Goal: Task Accomplishment & Management: Manage account settings

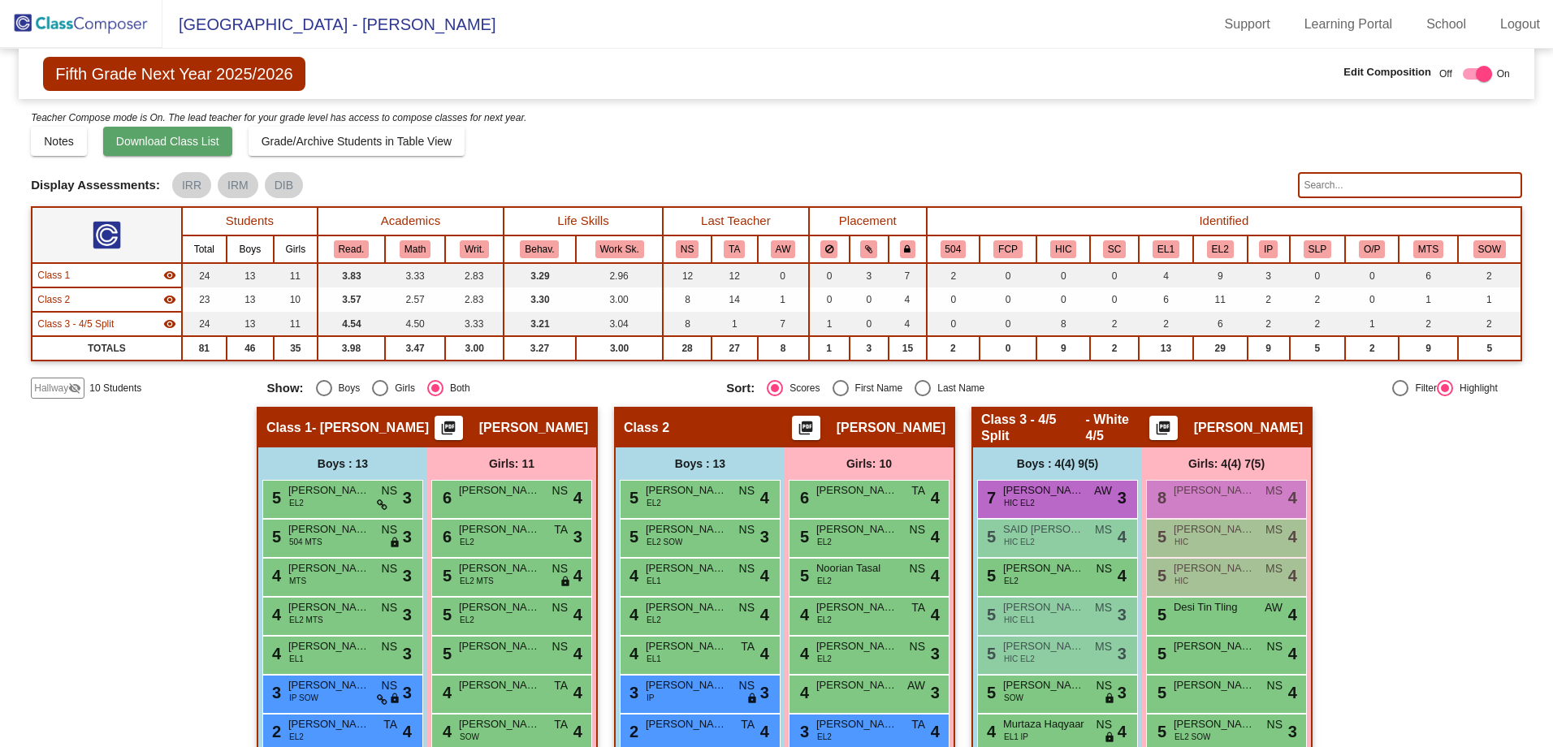
click at [154, 141] on span "Download Class List" at bounding box center [167, 141] width 103 height 13
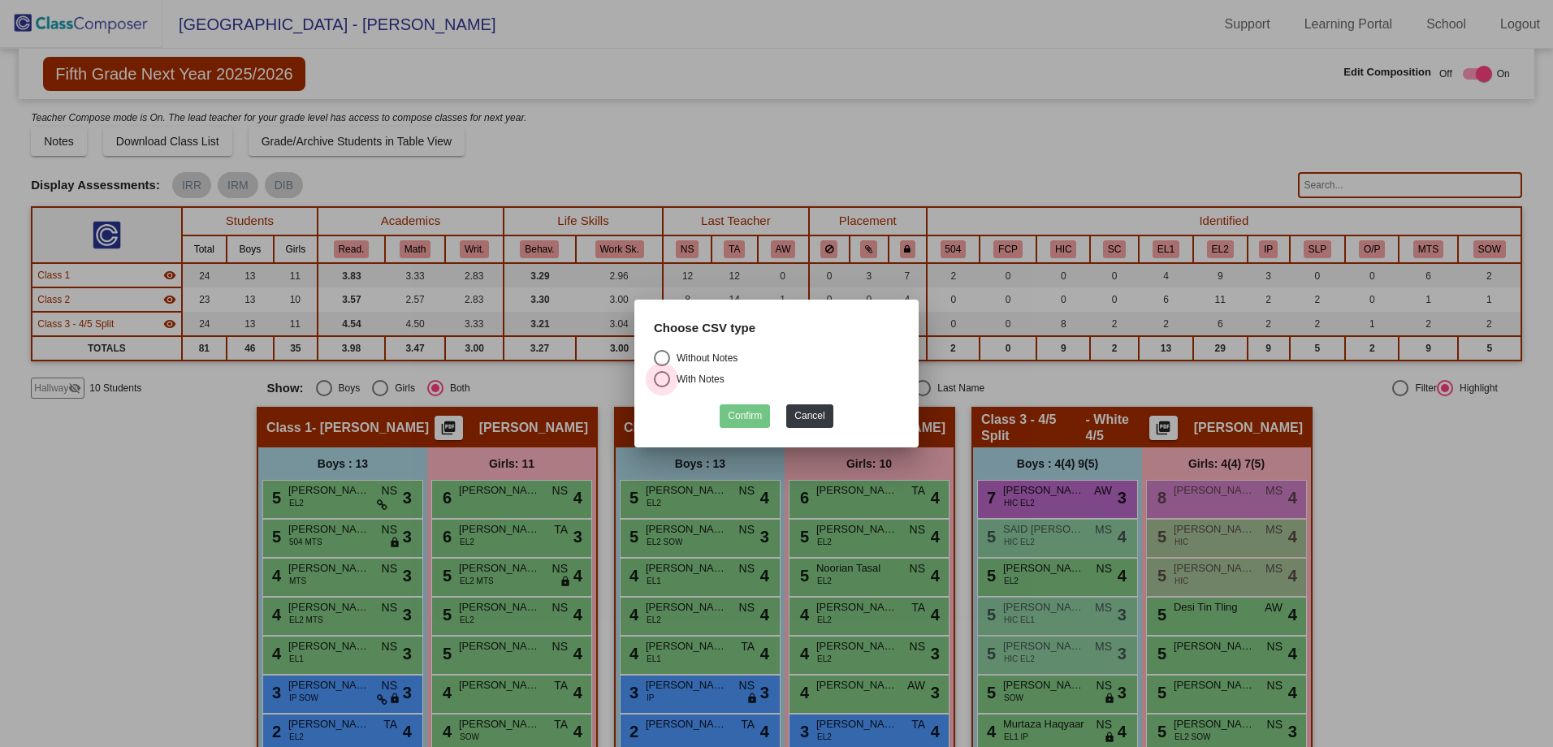
click at [658, 382] on div "Select an option" at bounding box center [662, 379] width 16 height 16
click at [661, 387] on input "With Notes" at bounding box center [661, 387] width 1 height 1
radio input "true"
click at [749, 416] on button "Confirm" at bounding box center [745, 417] width 50 height 24
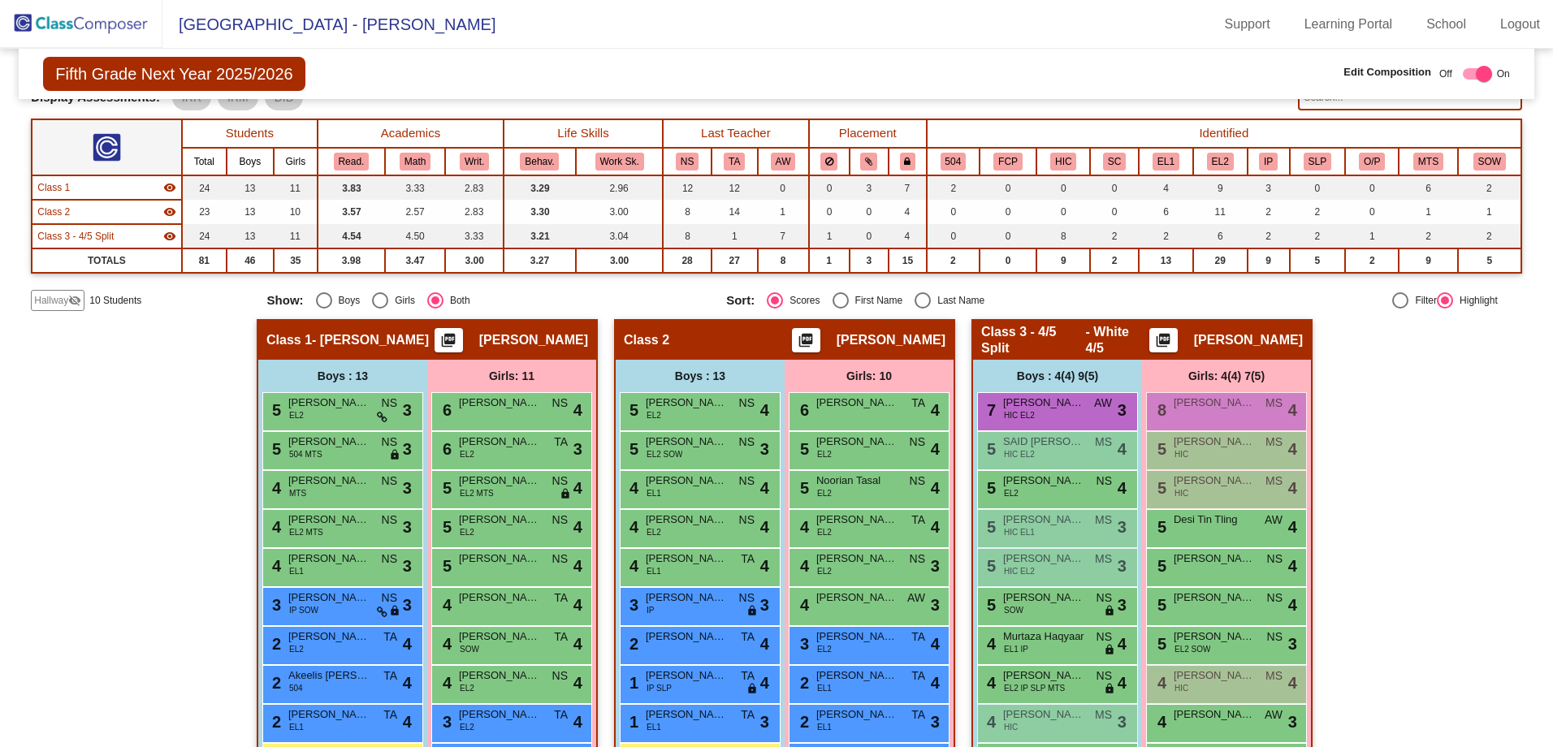
scroll to position [244, 0]
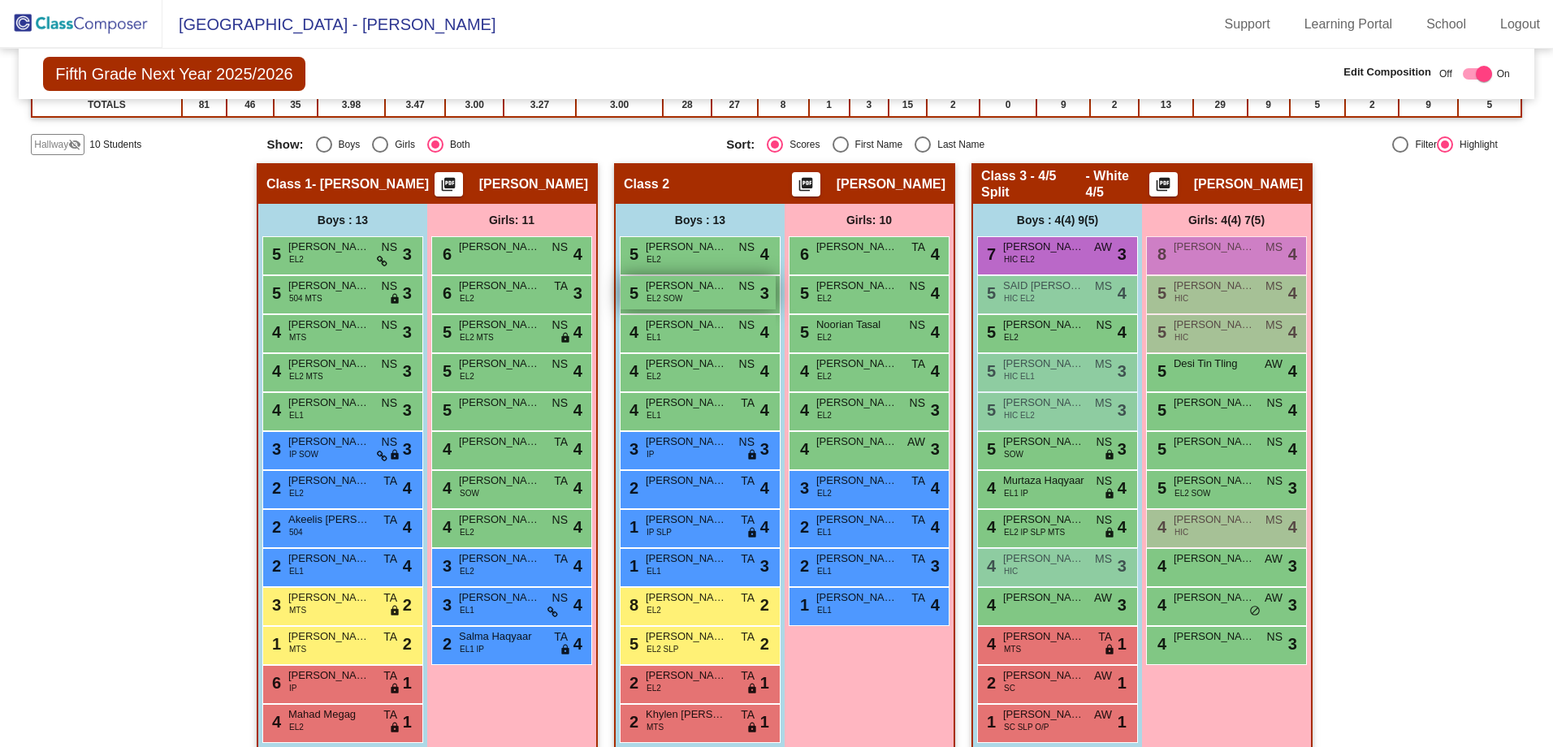
drag, startPoint x: 689, startPoint y: 291, endPoint x: 666, endPoint y: 296, distance: 23.3
click at [666, 296] on span "EL2 SOW" at bounding box center [665, 298] width 36 height 12
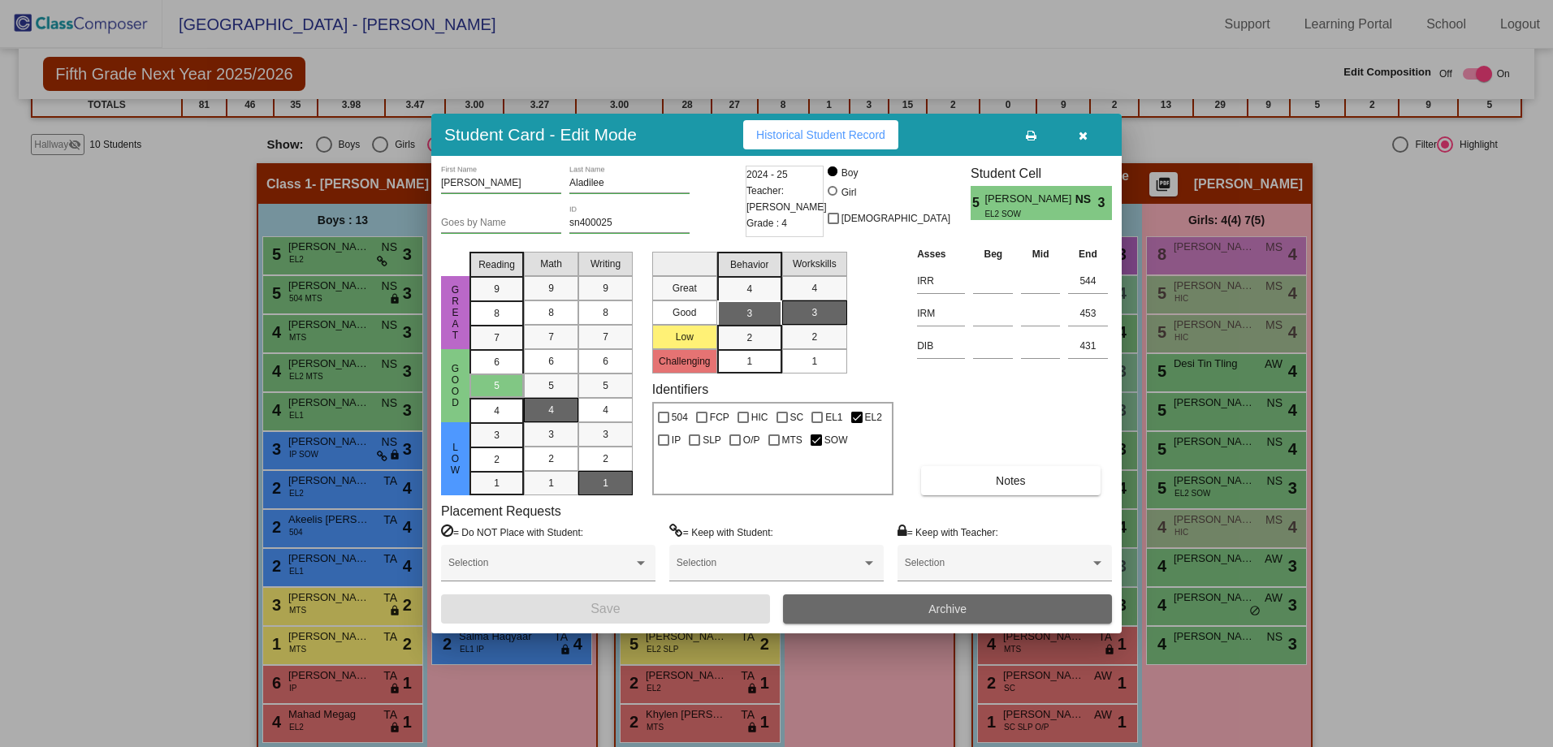
click at [967, 609] on button "Archive" at bounding box center [947, 609] width 329 height 29
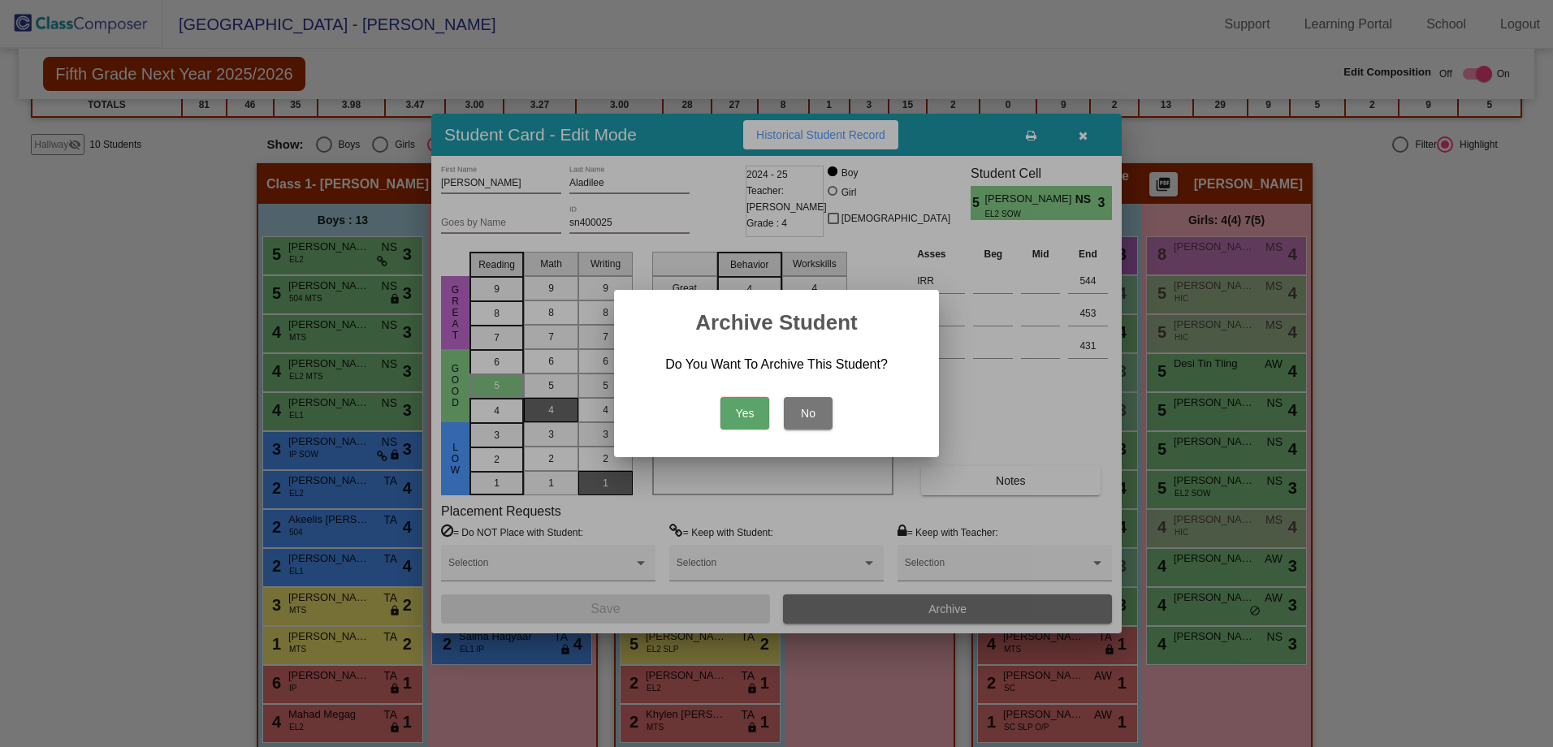
click at [749, 413] on button "Yes" at bounding box center [744, 413] width 49 height 32
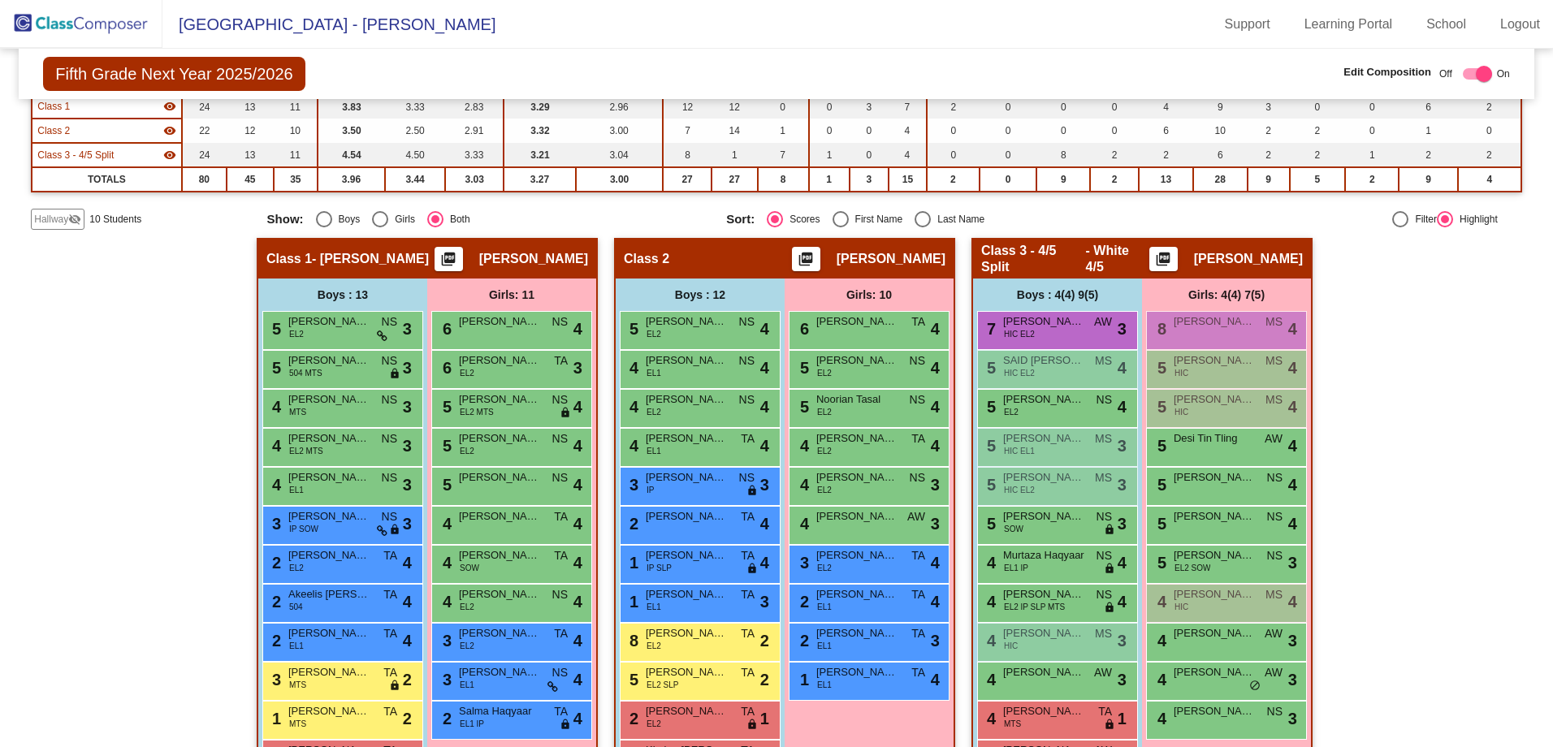
scroll to position [0, 0]
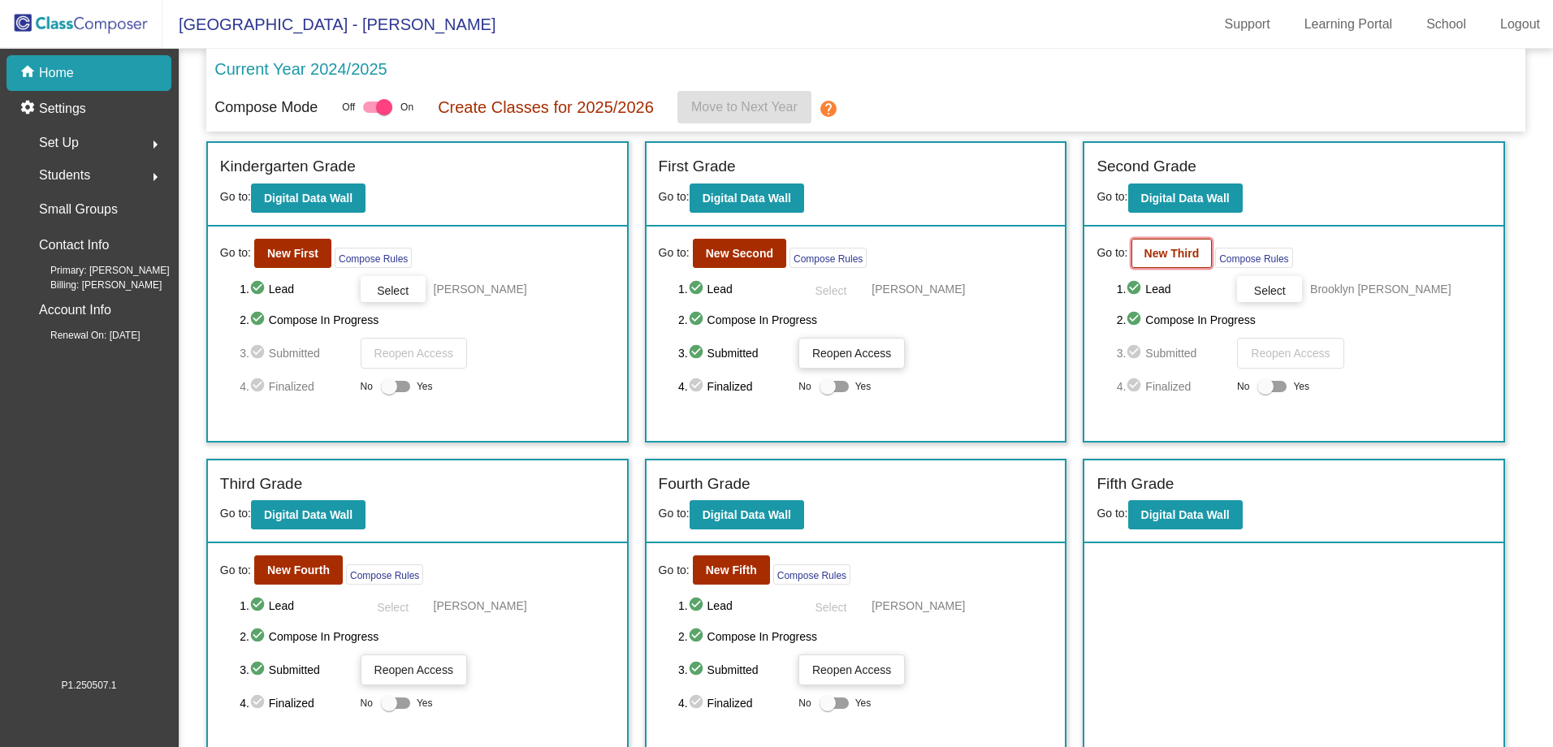
click at [1195, 260] on button "New Third" at bounding box center [1172, 253] width 81 height 29
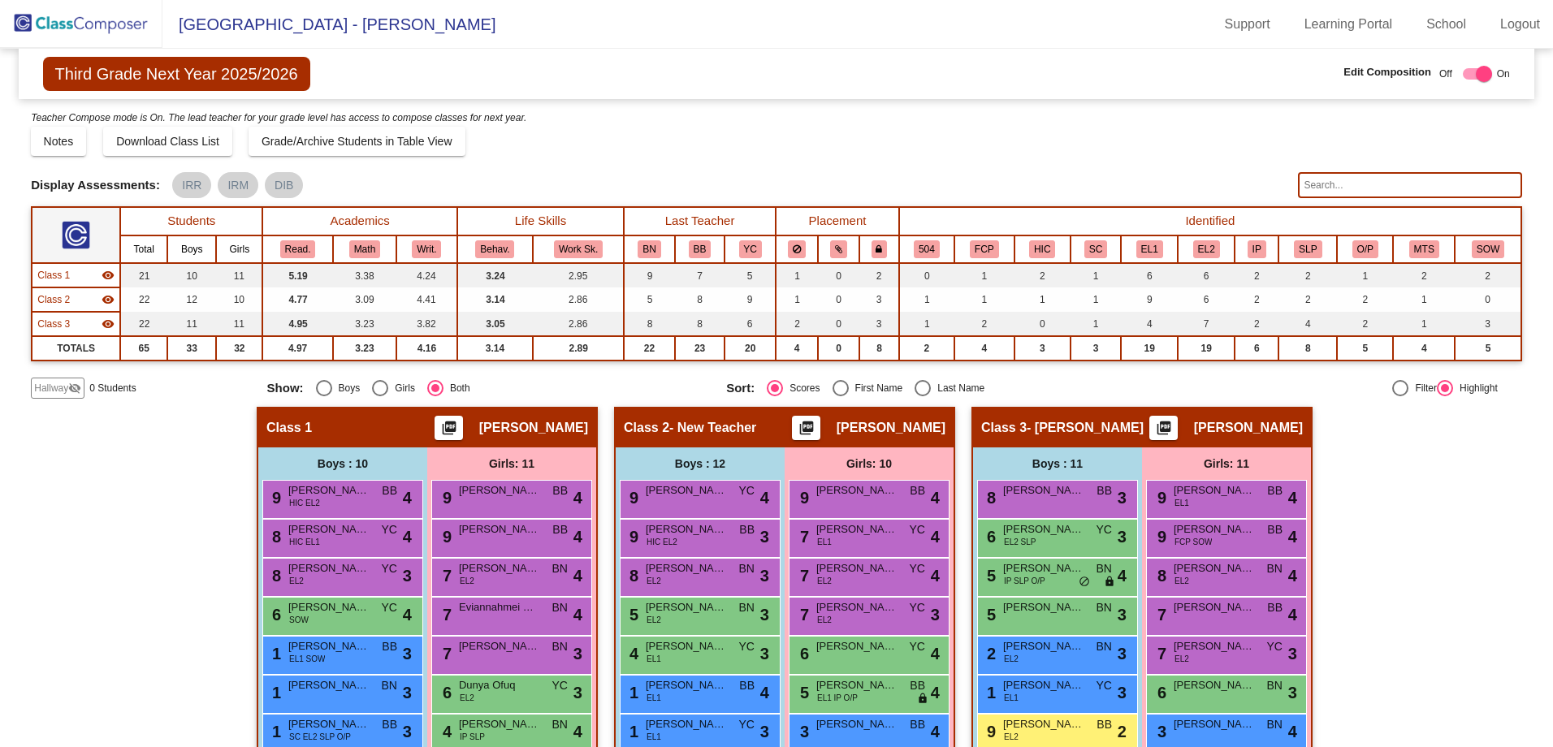
click at [1373, 184] on input "text" at bounding box center [1409, 185] width 223 height 26
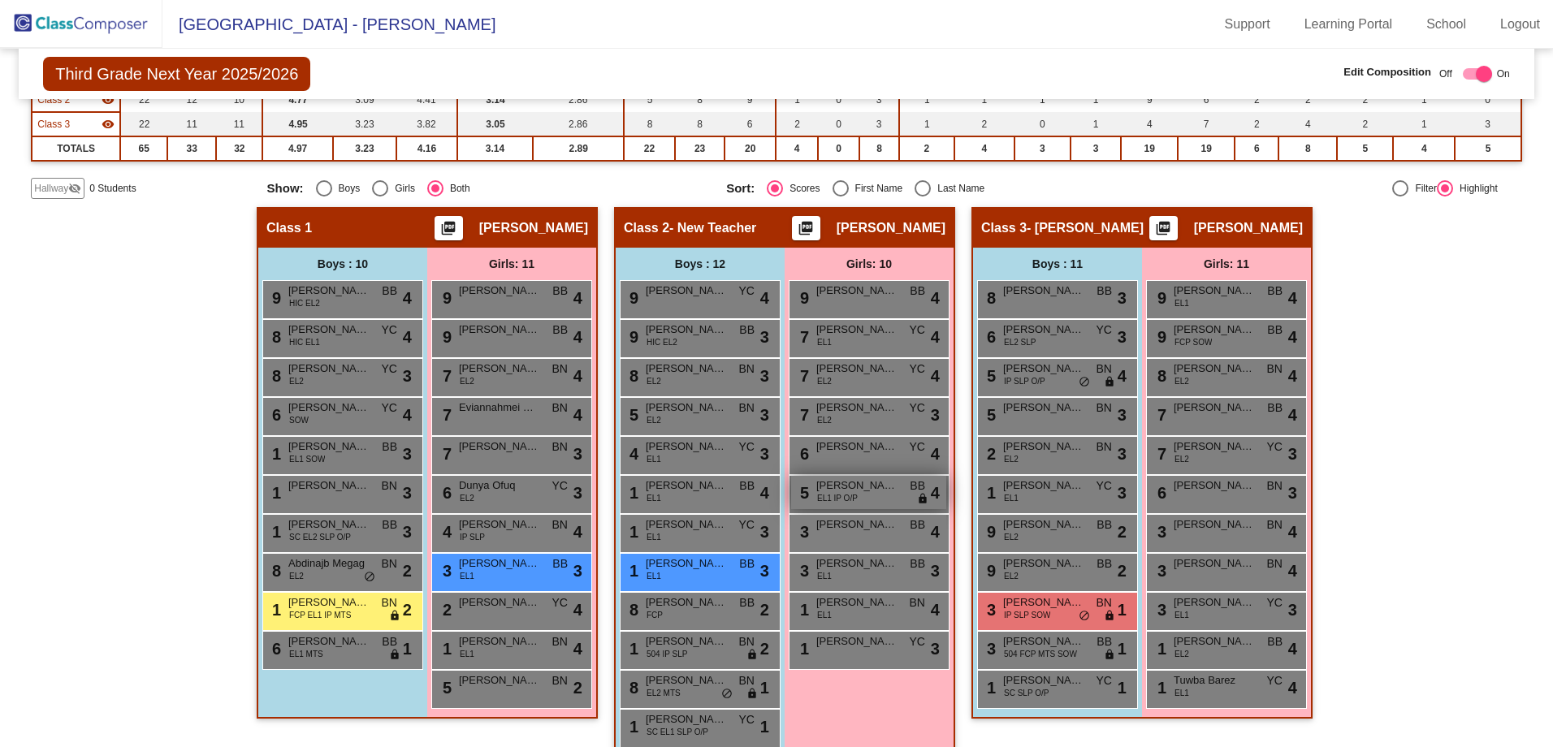
scroll to position [227, 0]
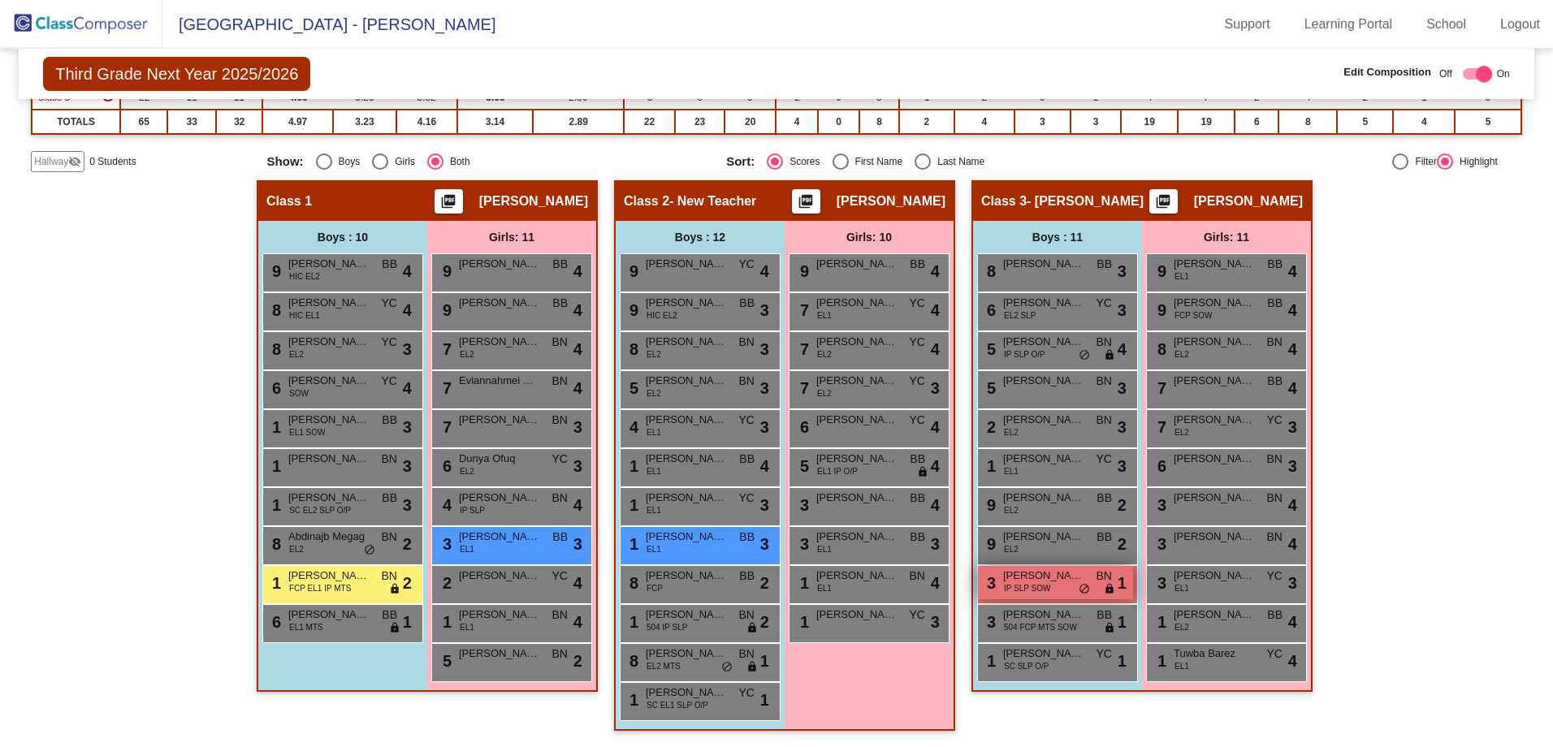
type input "ali"
click at [1058, 578] on span "[PERSON_NAME]" at bounding box center [1043, 576] width 81 height 16
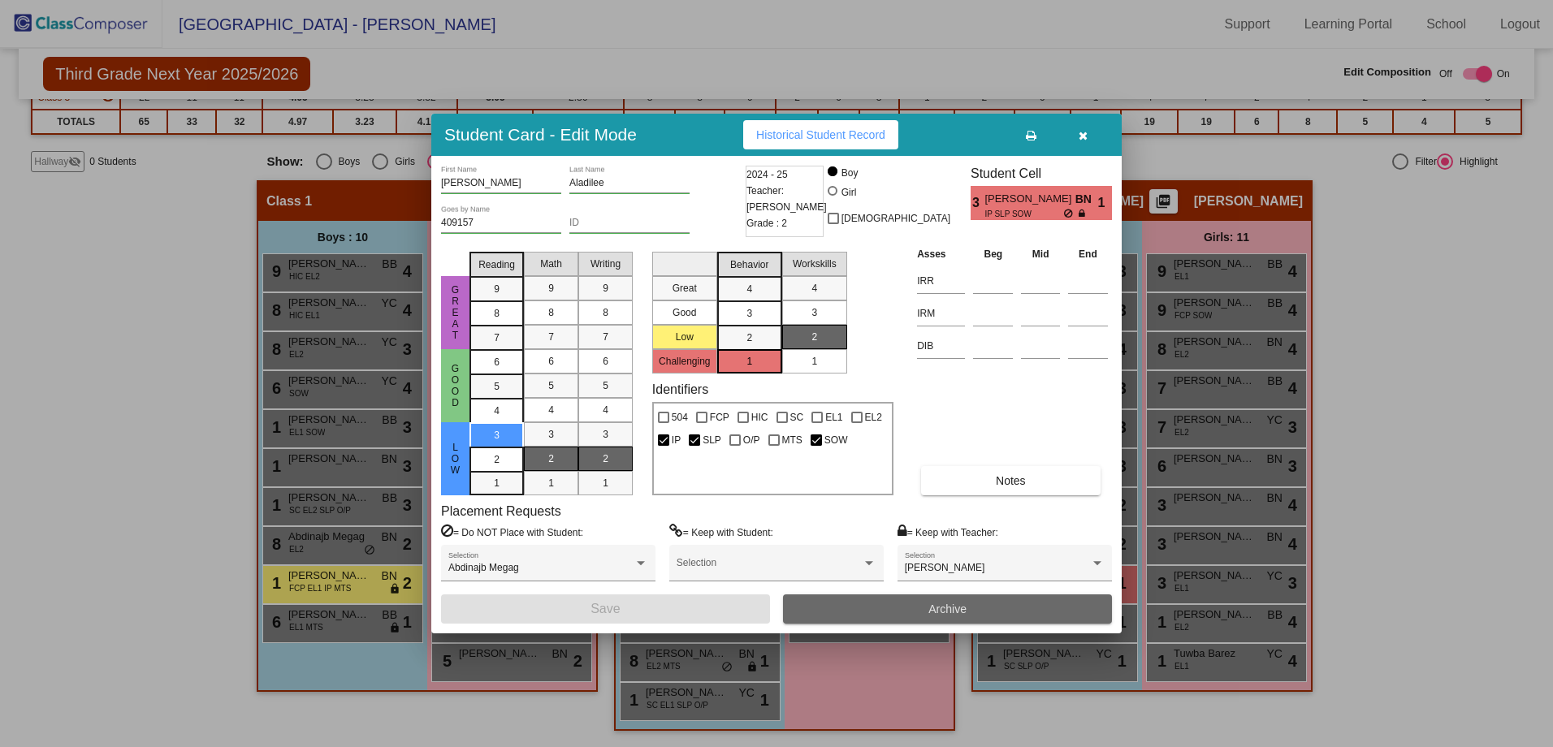
click at [967, 606] on button "Archive" at bounding box center [947, 609] width 329 height 29
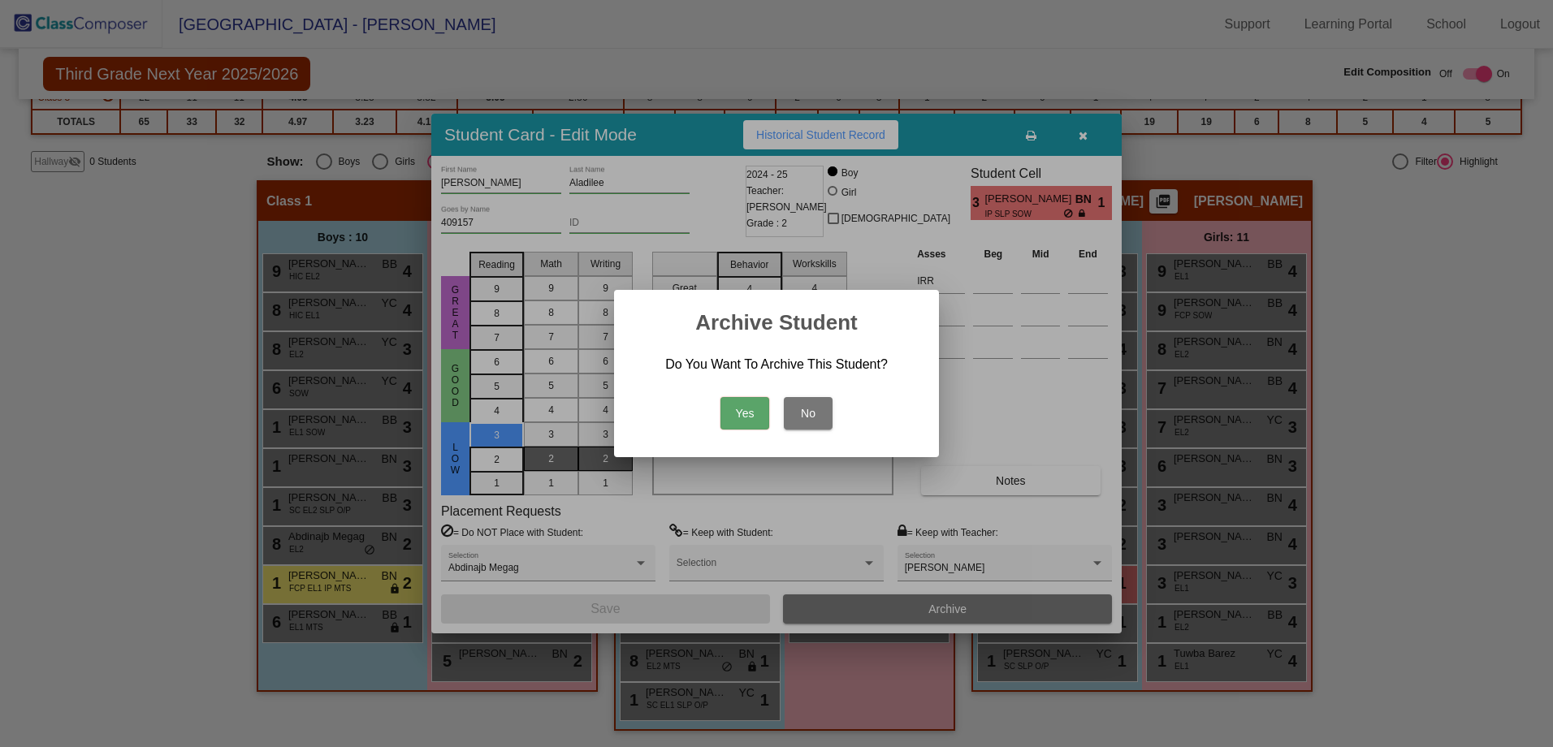
click at [740, 405] on button "Yes" at bounding box center [744, 413] width 49 height 32
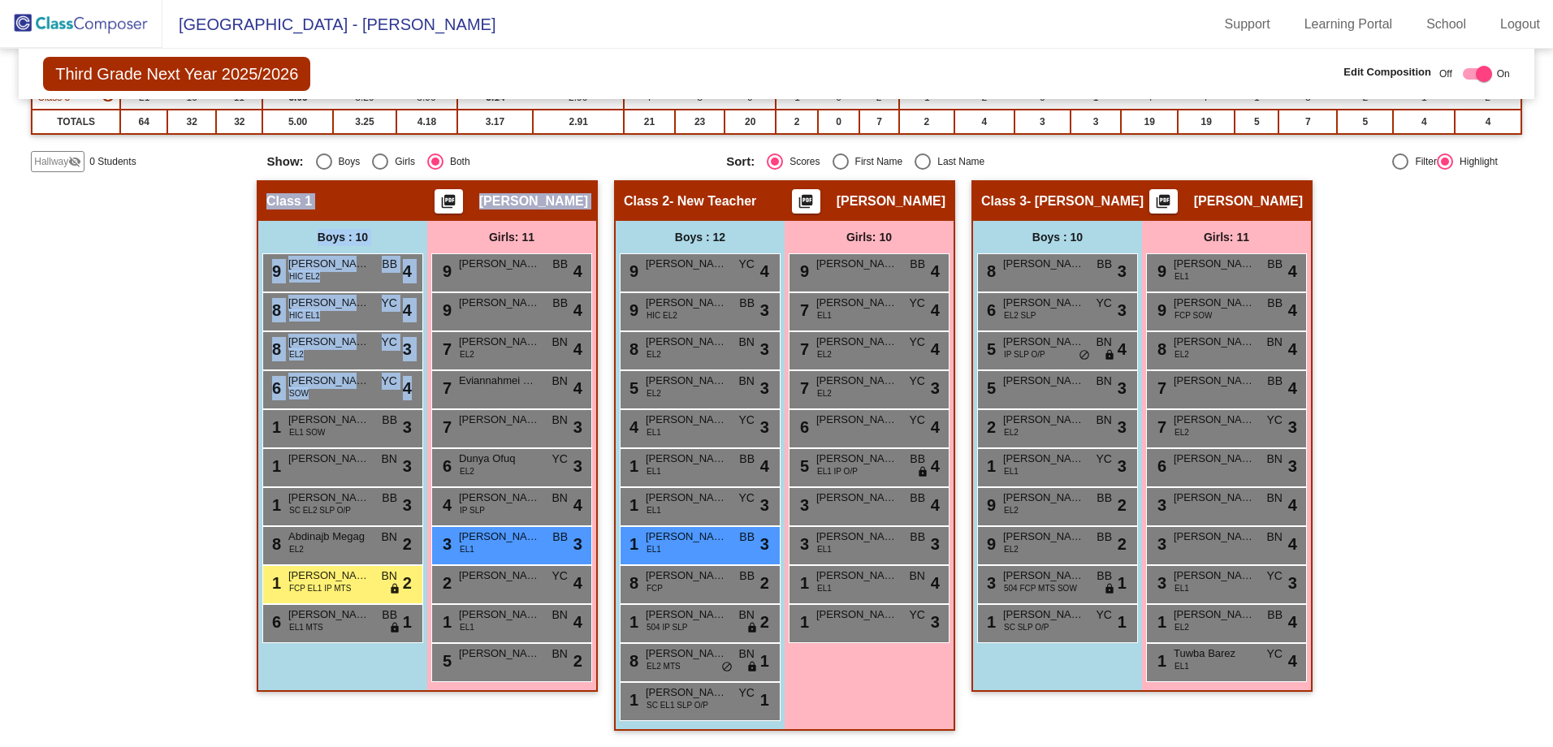
click at [244, 437] on div "Hallway - Hallway Class picture_as_pdf Add Student First Name Last Name Student…" at bounding box center [776, 463] width 1491 height 567
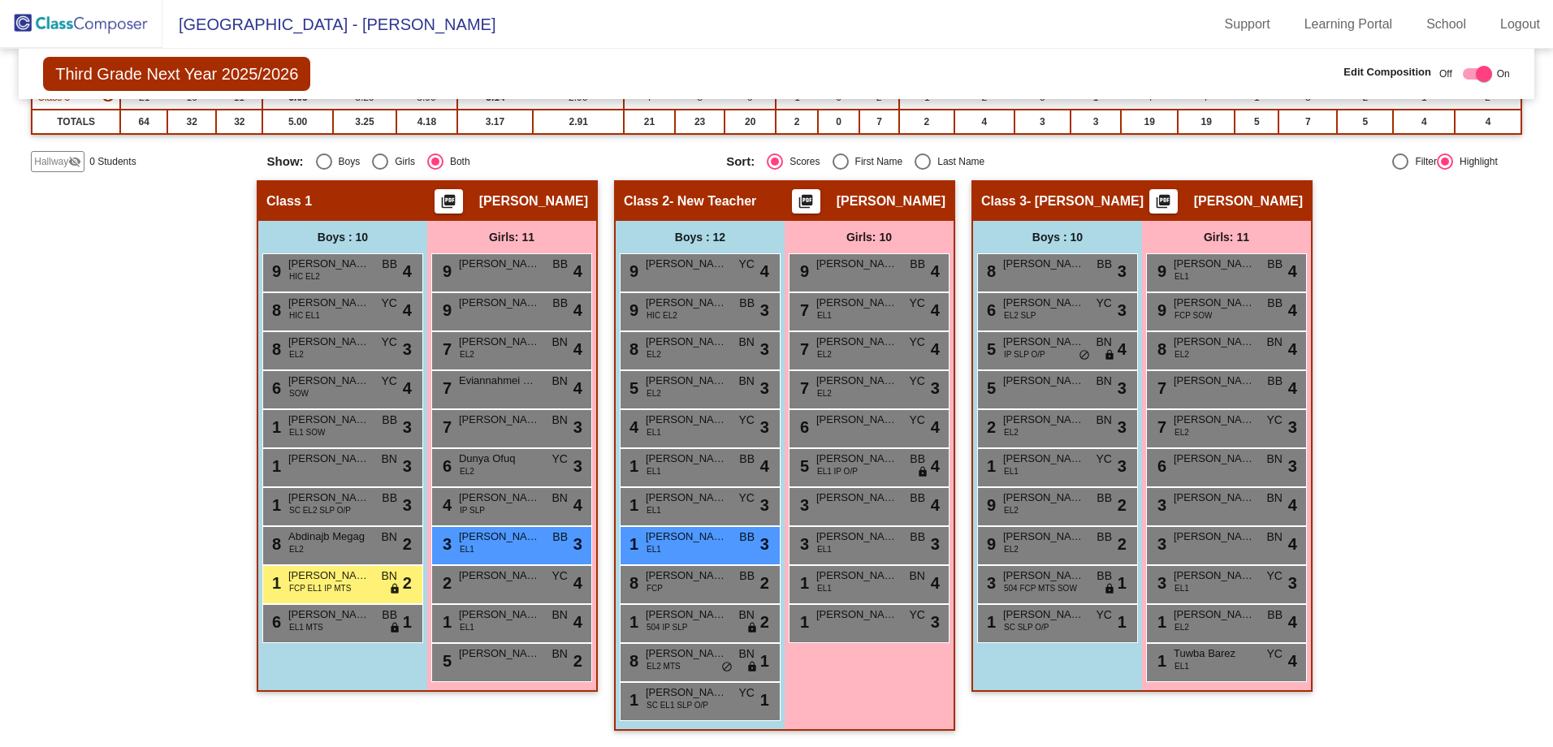
click at [1396, 393] on div "Hallway - Hallway Class picture_as_pdf Add Student First Name Last Name Student…" at bounding box center [776, 463] width 1491 height 567
